Goal: Task Accomplishment & Management: Manage account settings

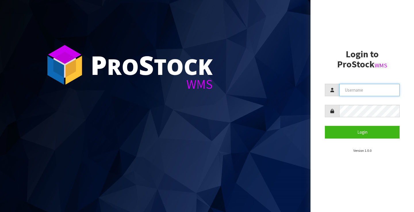
type input "[PERSON_NAME][EMAIL_ADDRESS][PERSON_NAME][DOMAIN_NAME]"
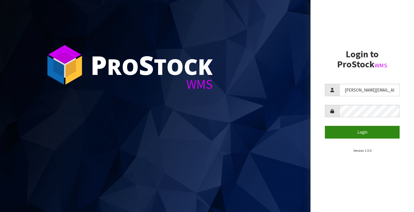
click at [357, 133] on button "Login" at bounding box center [362, 132] width 75 height 12
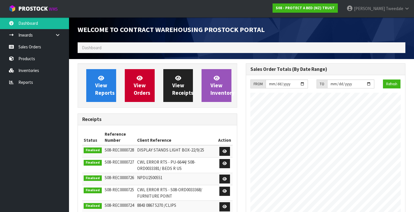
scroll to position [330, 168]
click at [90, 84] on link "View Reports" at bounding box center [101, 85] width 30 height 33
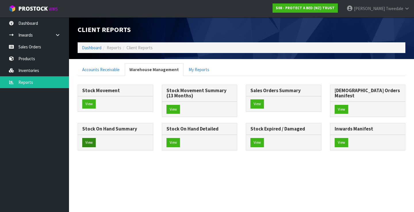
click at [96, 138] on button "View" at bounding box center [89, 142] width 14 height 9
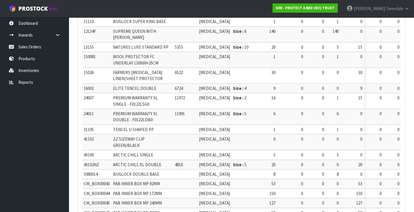
scroll to position [230, 0]
click at [20, 85] on link "Reports" at bounding box center [34, 82] width 69 height 12
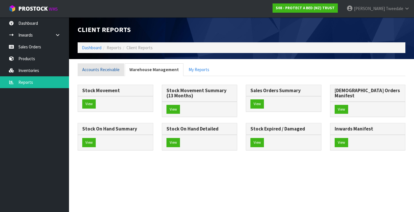
click at [114, 66] on link "Accounts Receivable" at bounding box center [101, 69] width 47 height 12
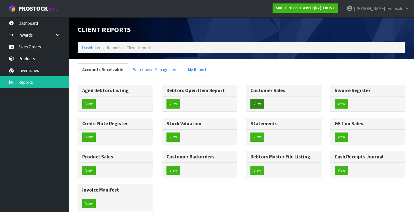
click at [258, 103] on button "View" at bounding box center [258, 103] width 14 height 9
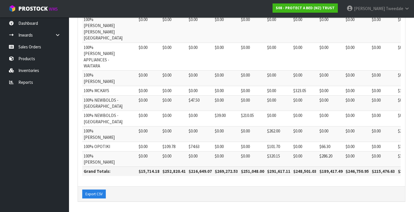
scroll to position [407, 0]
click at [407, 8] on icon at bounding box center [407, 8] width 5 height 4
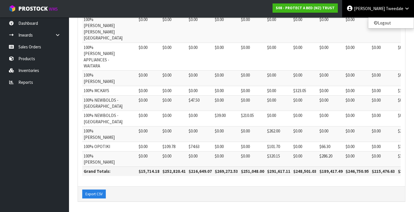
click at [406, 6] on icon at bounding box center [407, 8] width 5 height 4
click at [406, 7] on icon at bounding box center [407, 8] width 5 height 4
click at [386, 22] on link "Logout" at bounding box center [391, 23] width 45 height 8
